Goal: Task Accomplishment & Management: Manage account settings

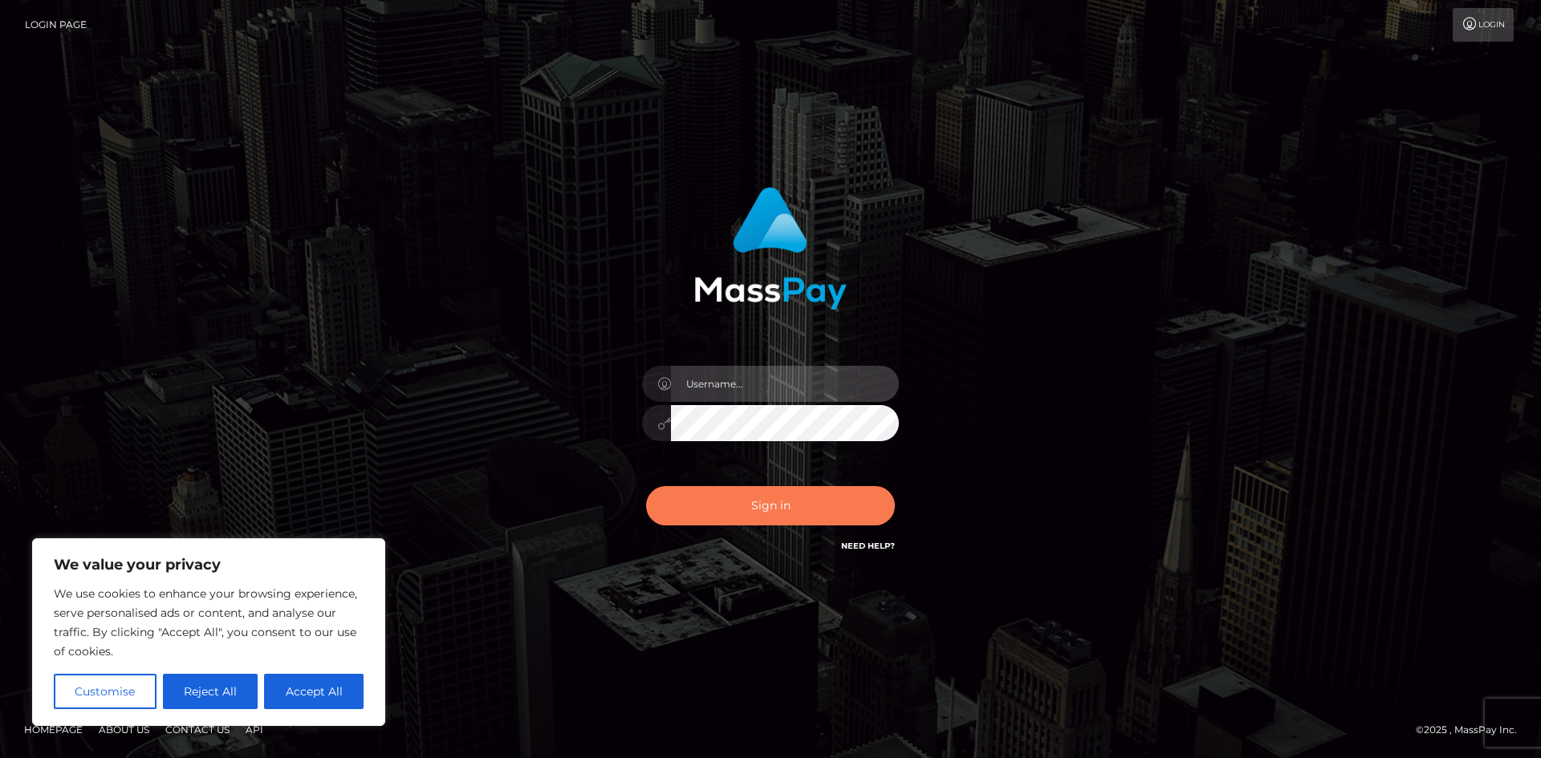
type input "hello.feetfinder"
click at [778, 506] on button "Sign in" at bounding box center [770, 505] width 249 height 39
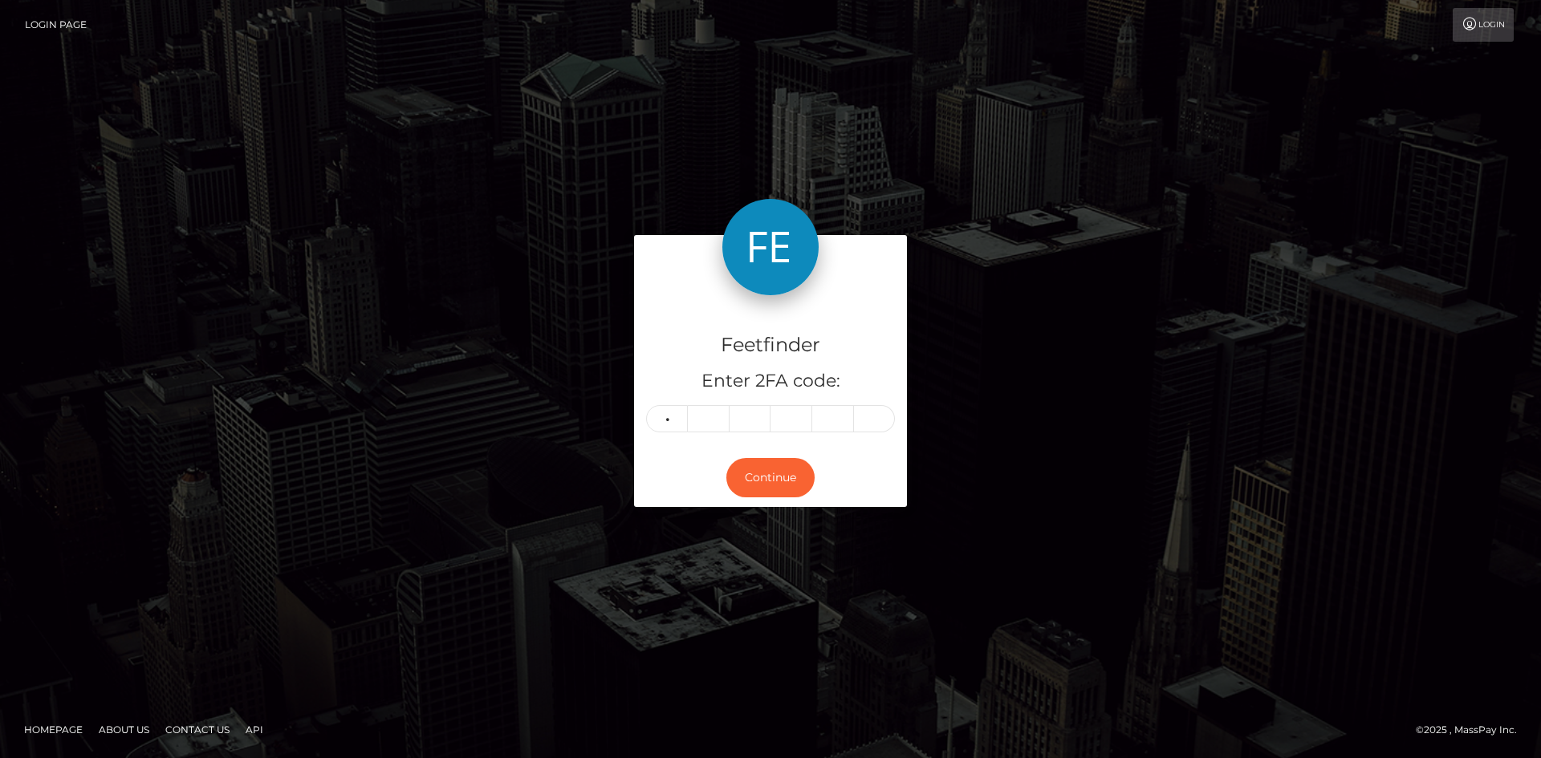
type input "6"
type input "2"
type input "3"
type input "2"
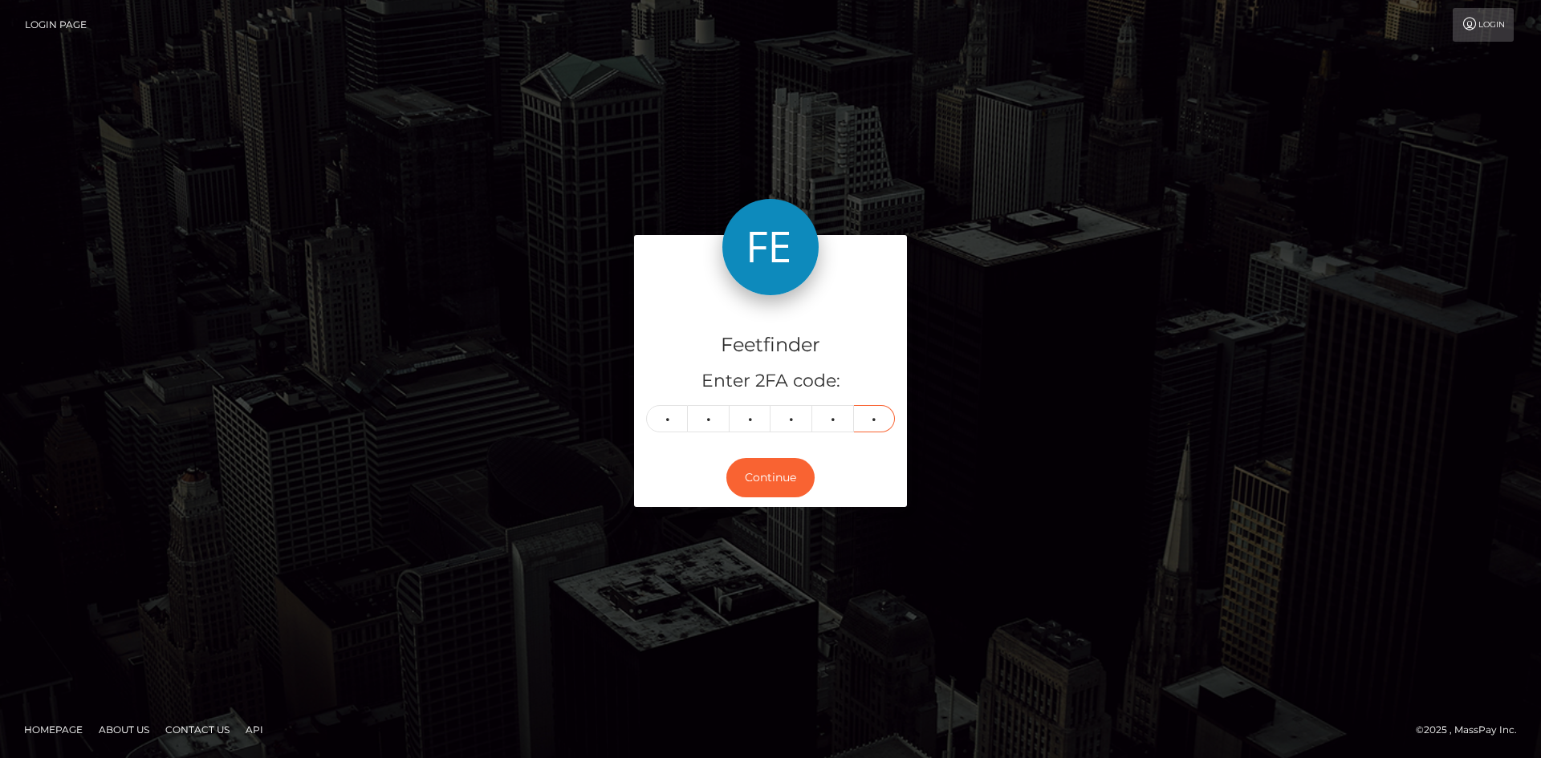
type input "4"
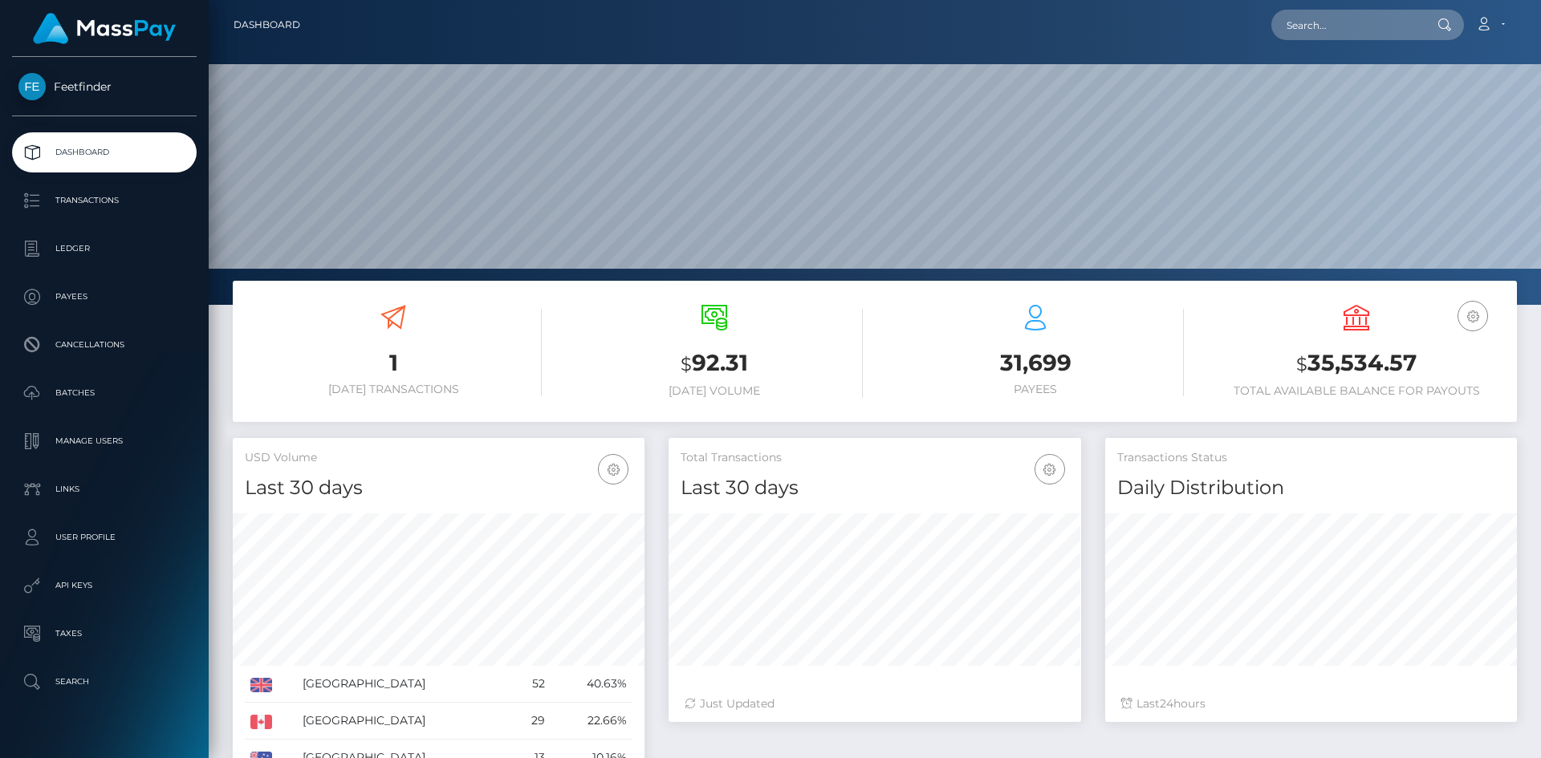
scroll to position [285, 412]
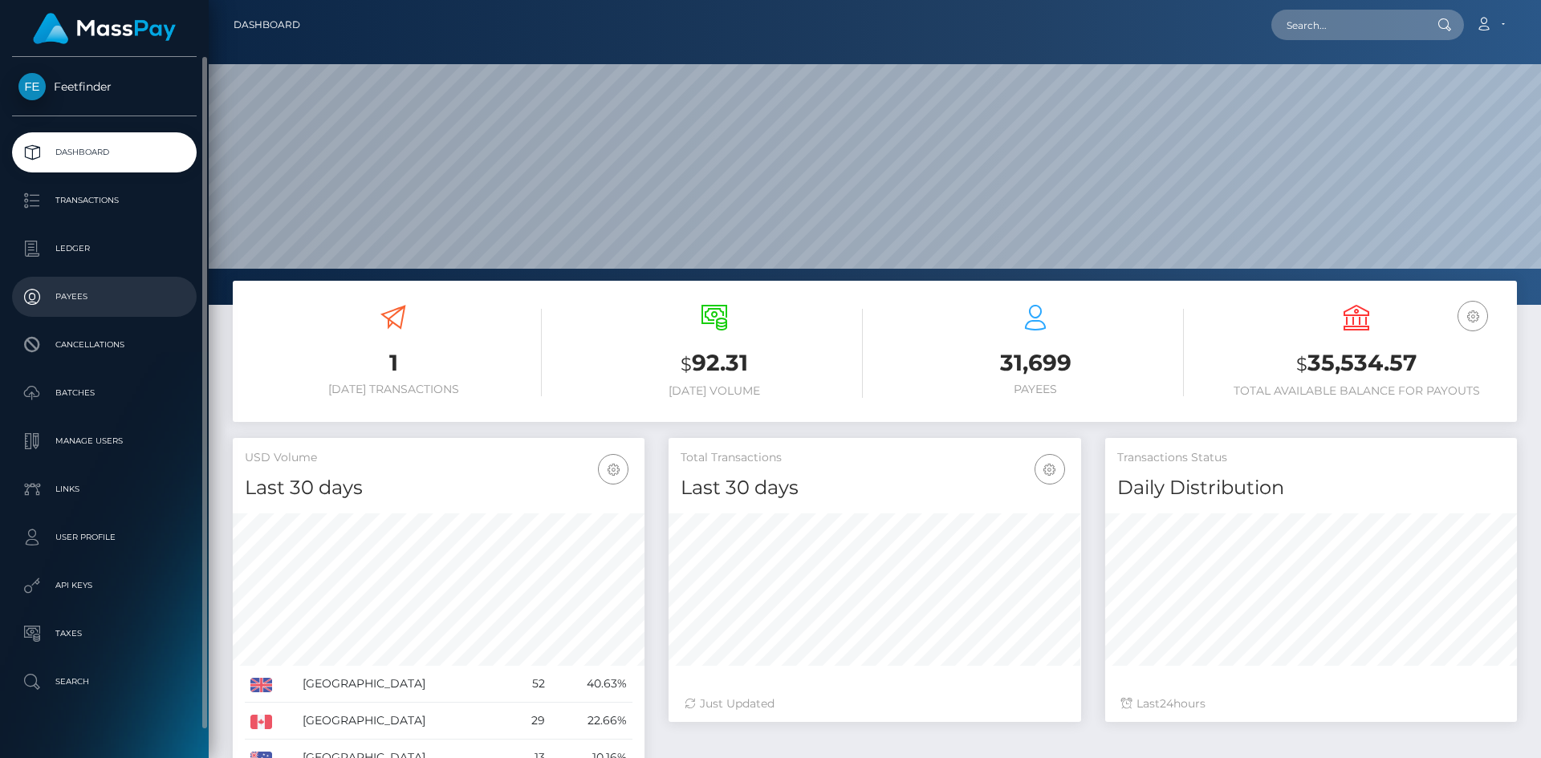
click at [75, 295] on p "Payees" at bounding box center [104, 297] width 172 height 24
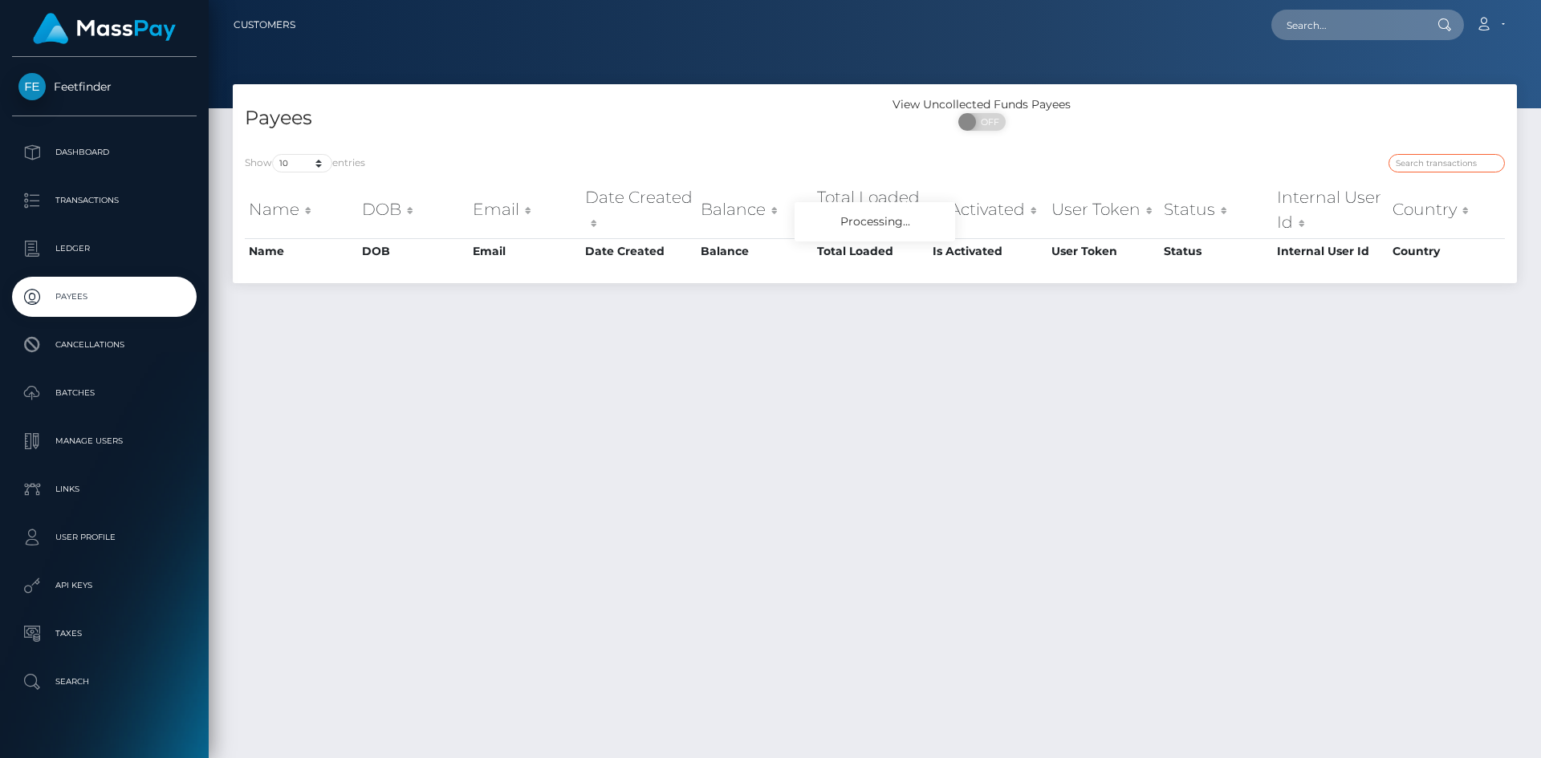
click at [1475, 166] on input "search" at bounding box center [1446, 163] width 116 height 18
paste input "6196edd3-73ae-11f0-87f1-0266f44cc279"
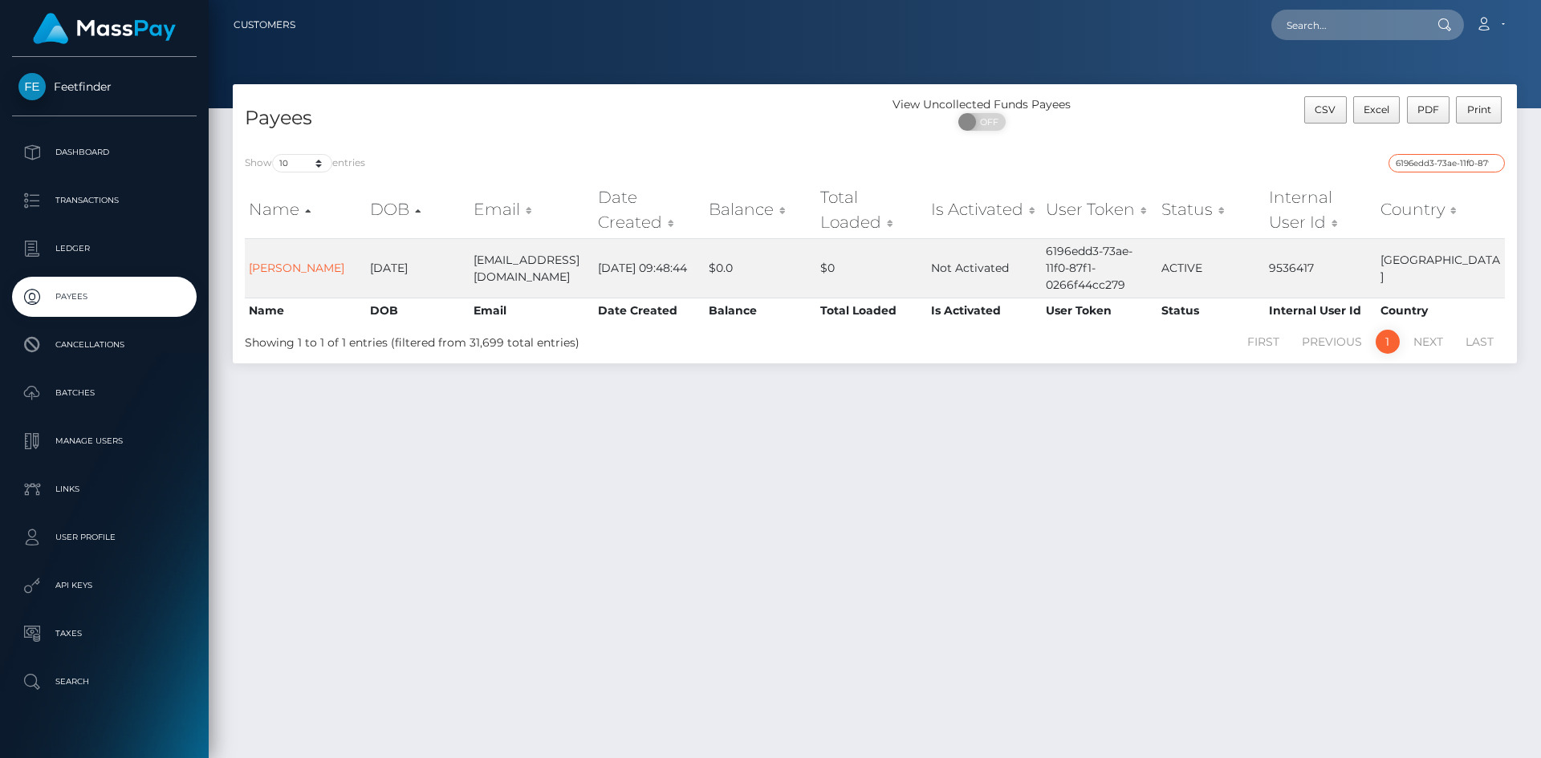
click at [1467, 158] on input "6196edd3-73ae-11f0-87f1-0266f44cc279" at bounding box center [1446, 163] width 116 height 18
paste input "Rose.victory98@gmail.com"
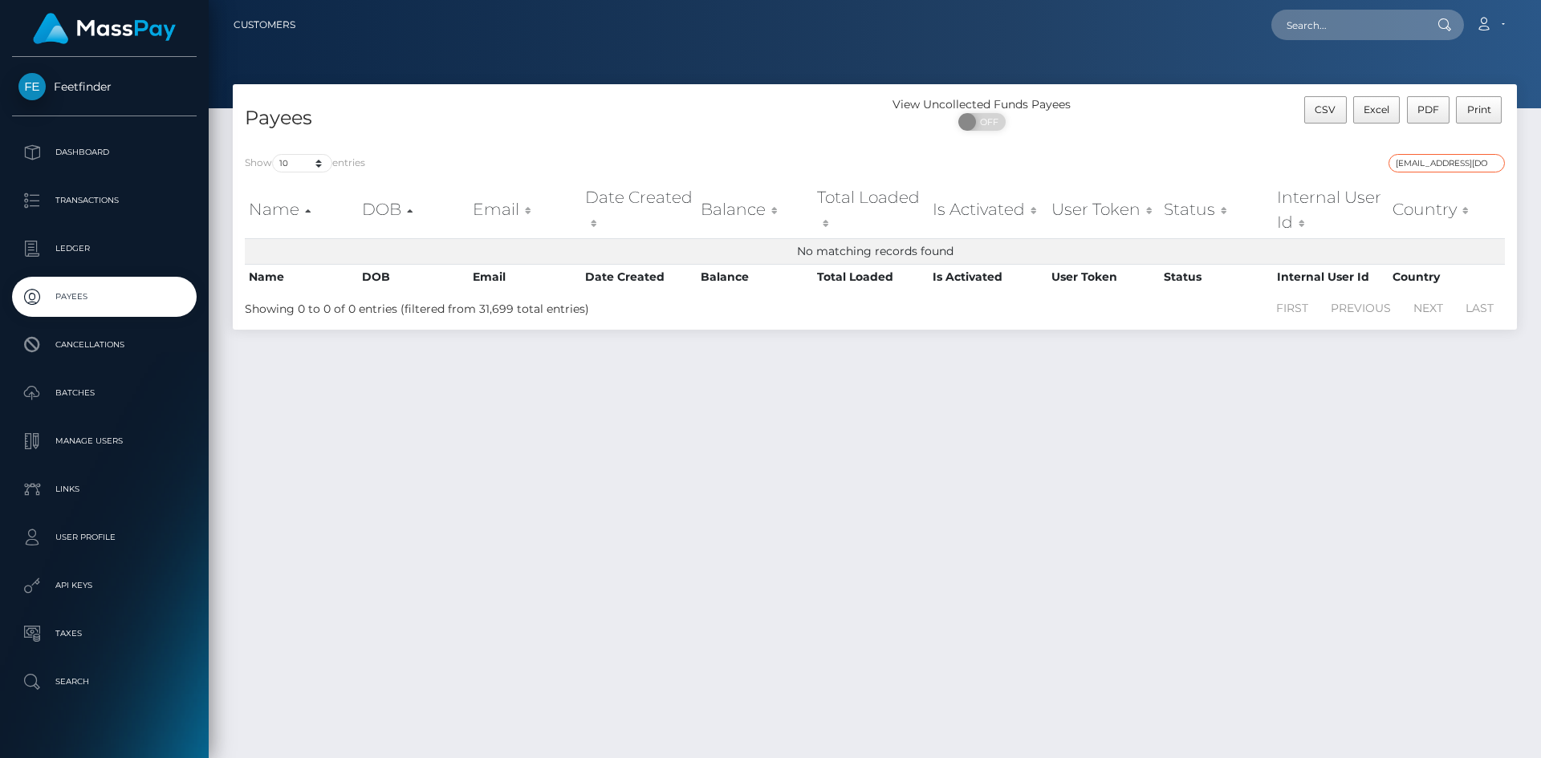
click at [1458, 164] on input "Rose.victory98@gmail.com" at bounding box center [1446, 163] width 116 height 18
paste input "0f14b0a7-7f3d-11f0-8023-0266f44cc279"
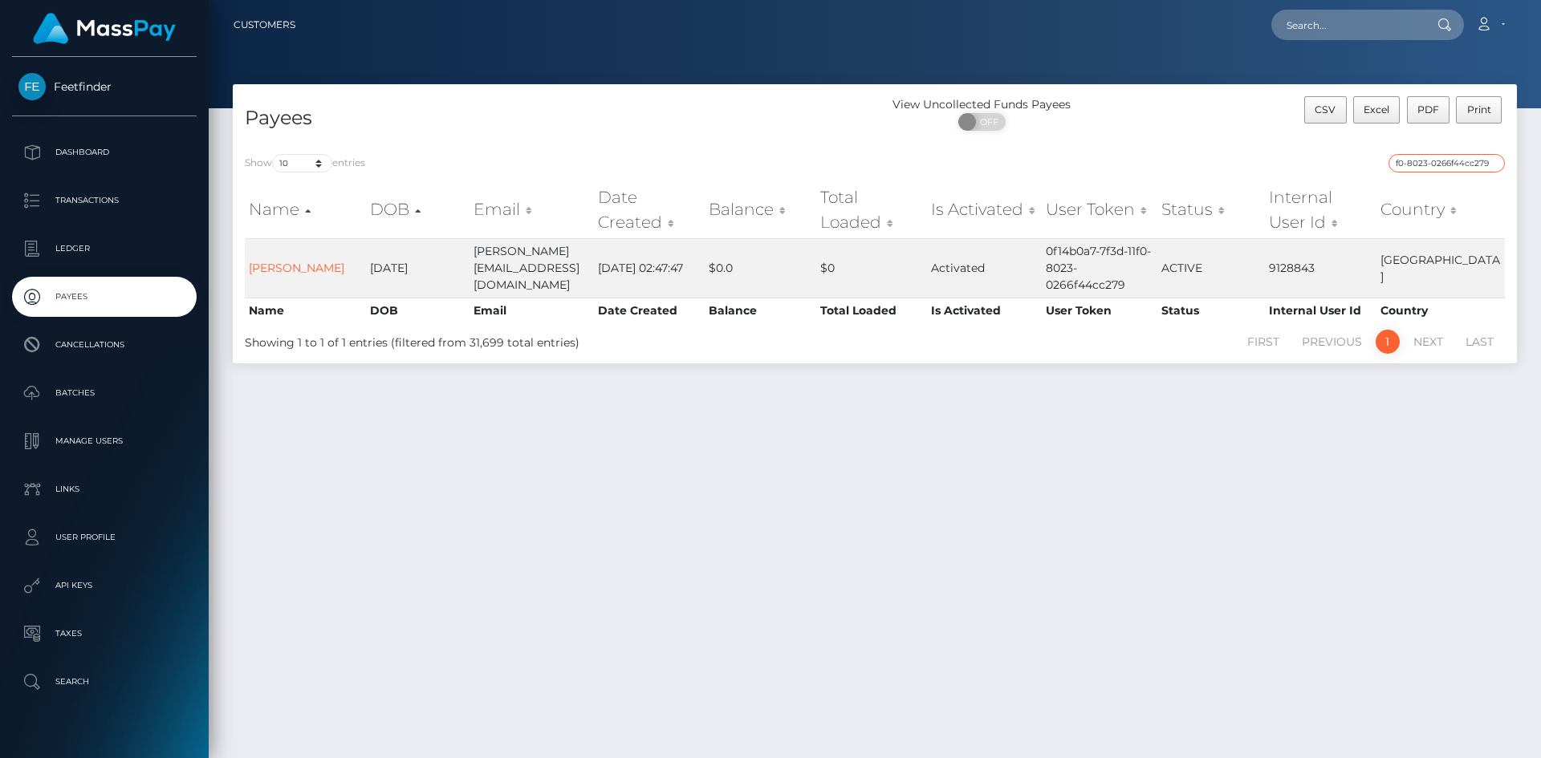
type input "0f14b0a7-7f3d-11f0-8023-0266f44cc279"
